Goal: Information Seeking & Learning: Check status

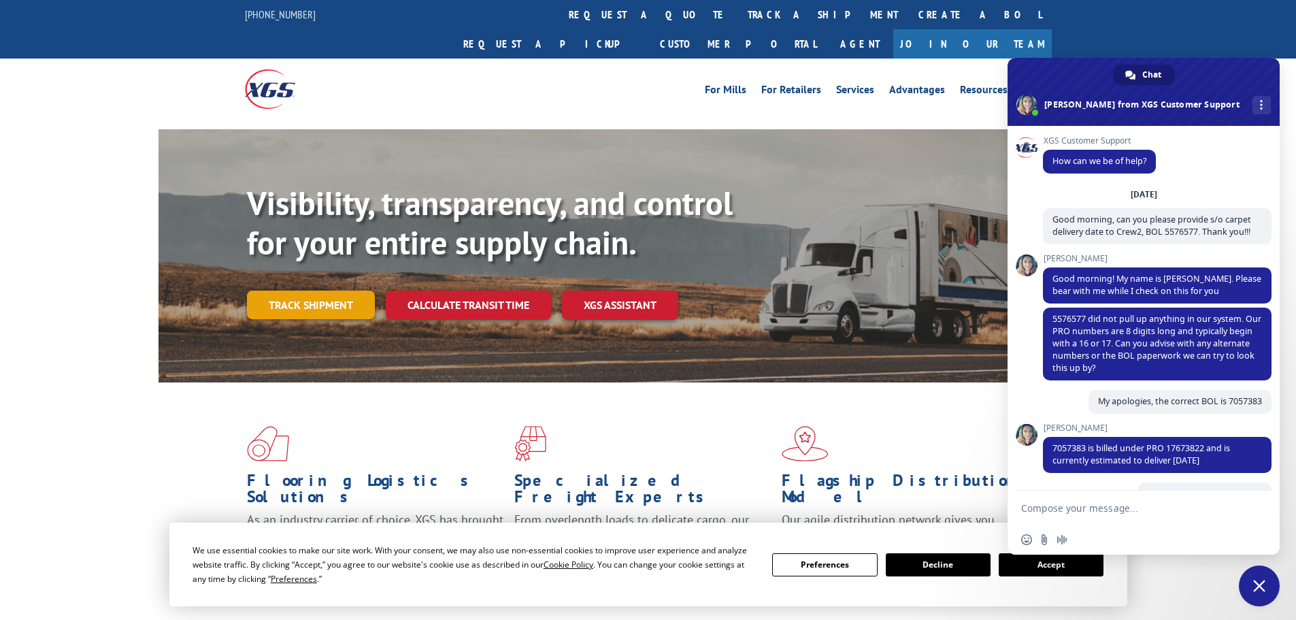
click at [336, 291] on link "Track shipment" at bounding box center [311, 305] width 128 height 29
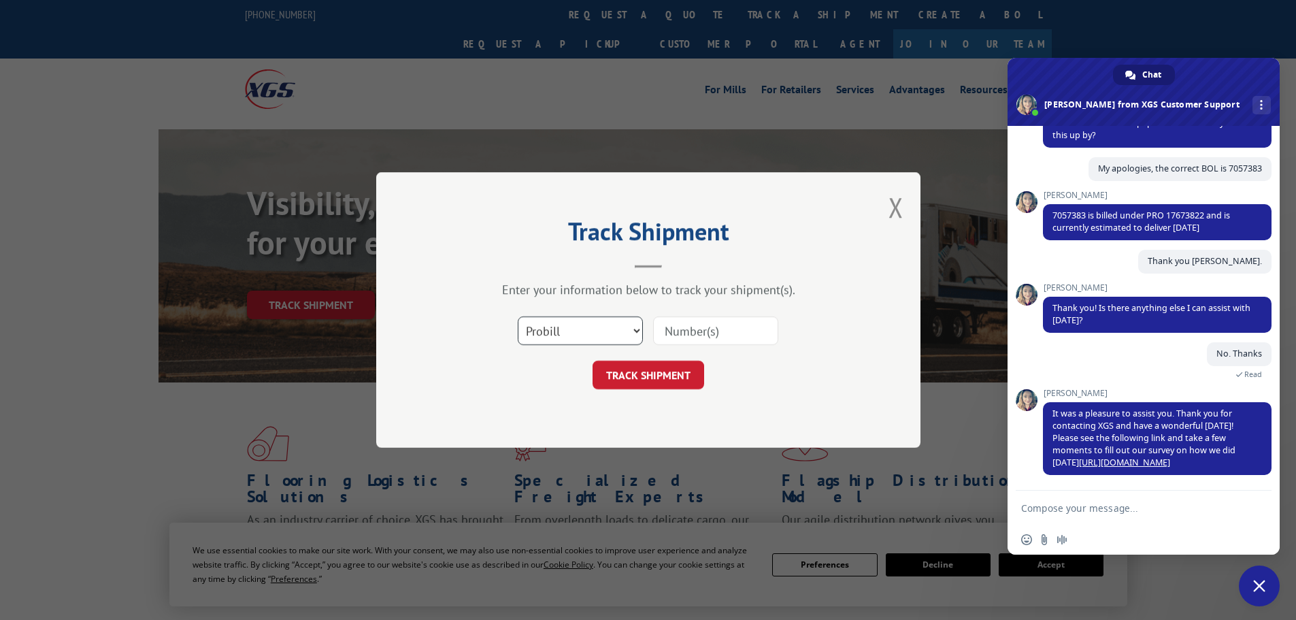
click at [546, 327] on select "Select category... Probill BOL PO" at bounding box center [580, 330] width 125 height 29
select select "bol"
click at [518, 316] on select "Select category... Probill BOL PO" at bounding box center [580, 330] width 125 height 29
click at [669, 327] on input at bounding box center [715, 330] width 125 height 29
paste input "7068395"
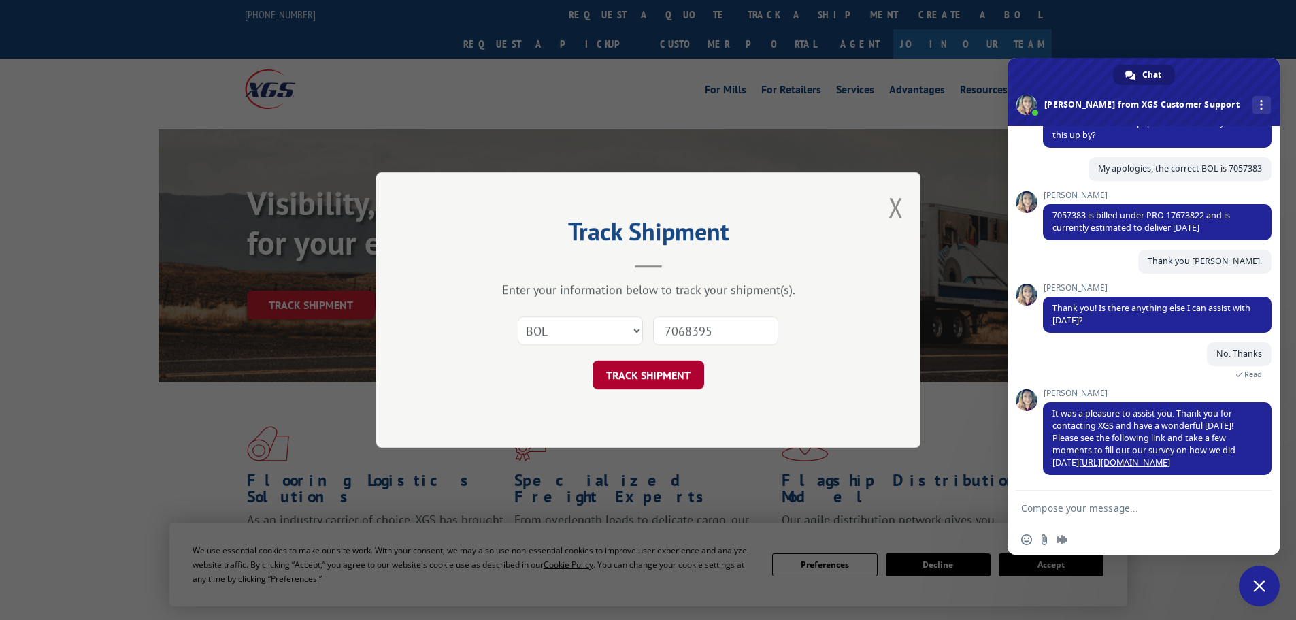
type input "7068395"
click at [665, 373] on button "TRACK SHIPMENT" at bounding box center [649, 375] width 112 height 29
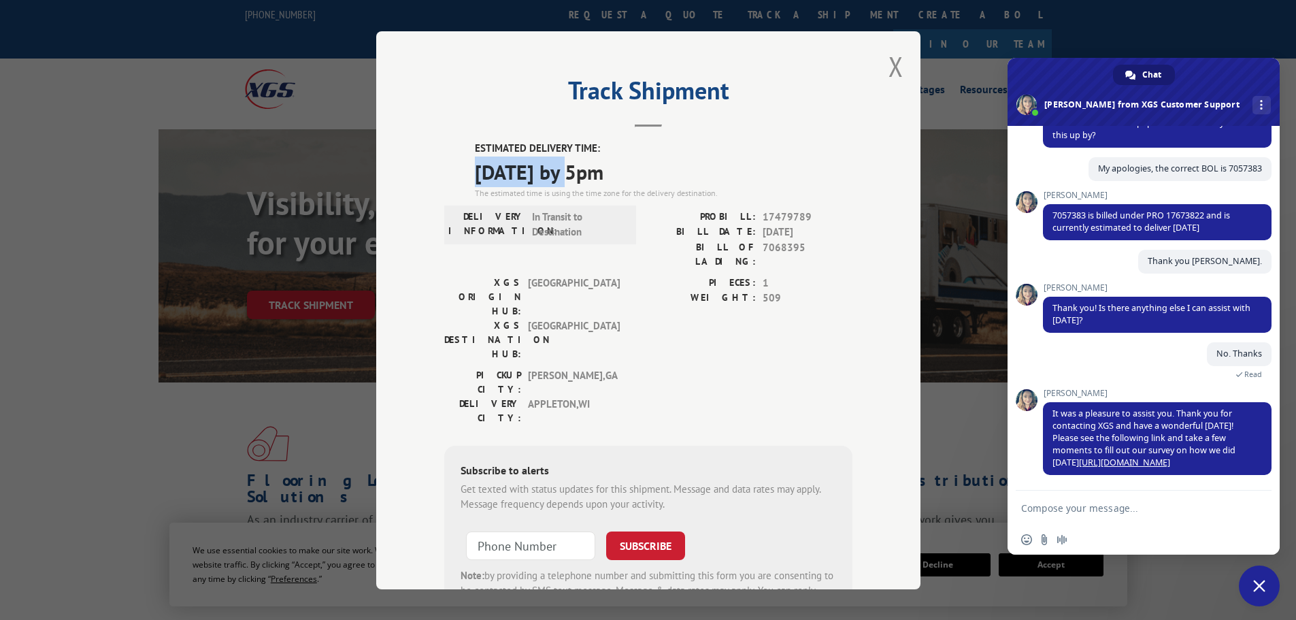
drag, startPoint x: 467, startPoint y: 177, endPoint x: 577, endPoint y: 176, distance: 110.2
click at [577, 176] on div "ESTIMATED DELIVERY TIME: [DATE] by 5pm The estimated time is using the time zon…" at bounding box center [648, 385] width 408 height 489
copy span "[DATE]"
